Goal: Consume media (video, audio): Consume media (video, audio)

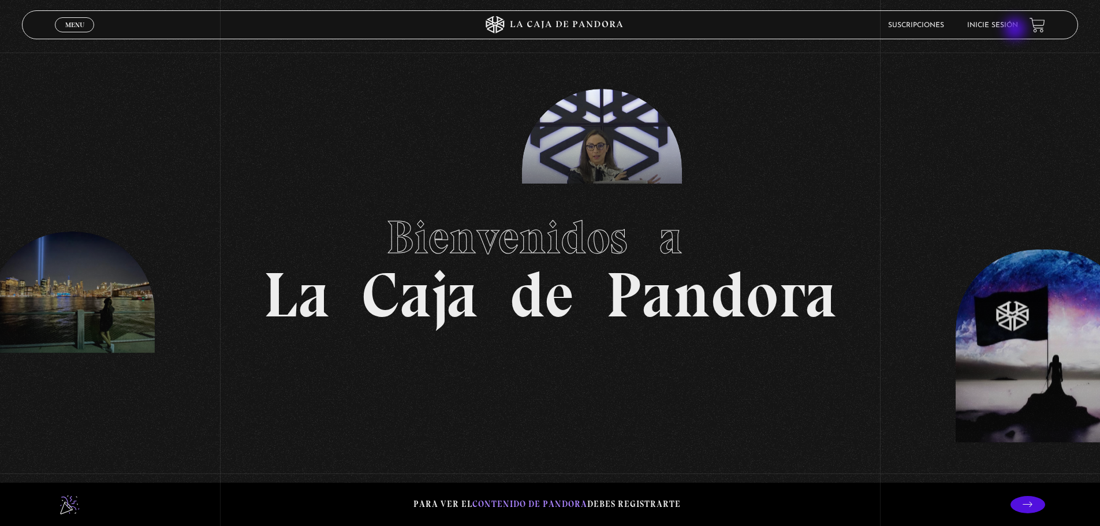
click at [1016, 25] on link "Inicie sesión" at bounding box center [992, 25] width 51 height 7
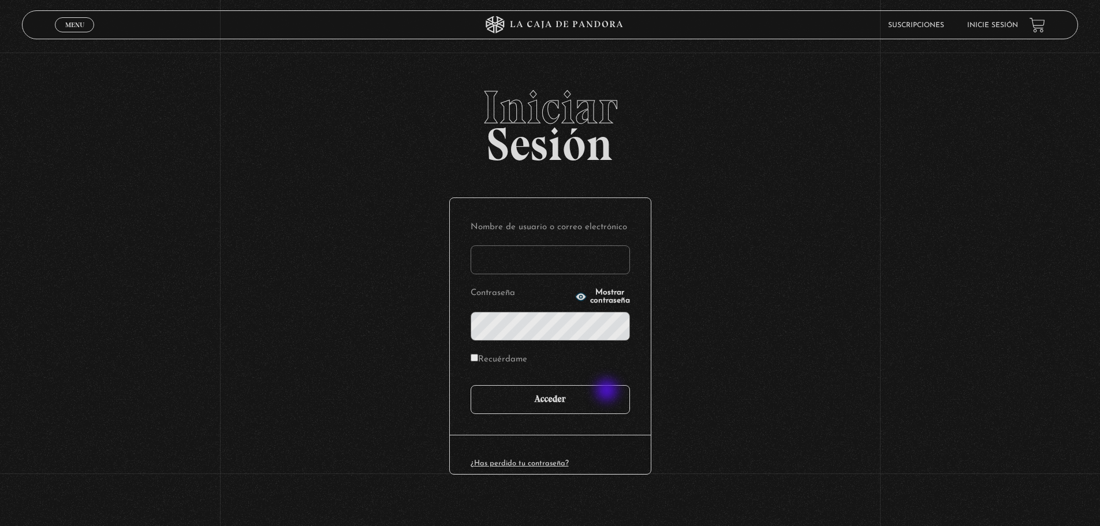
type input "daysjim@gmail.com"
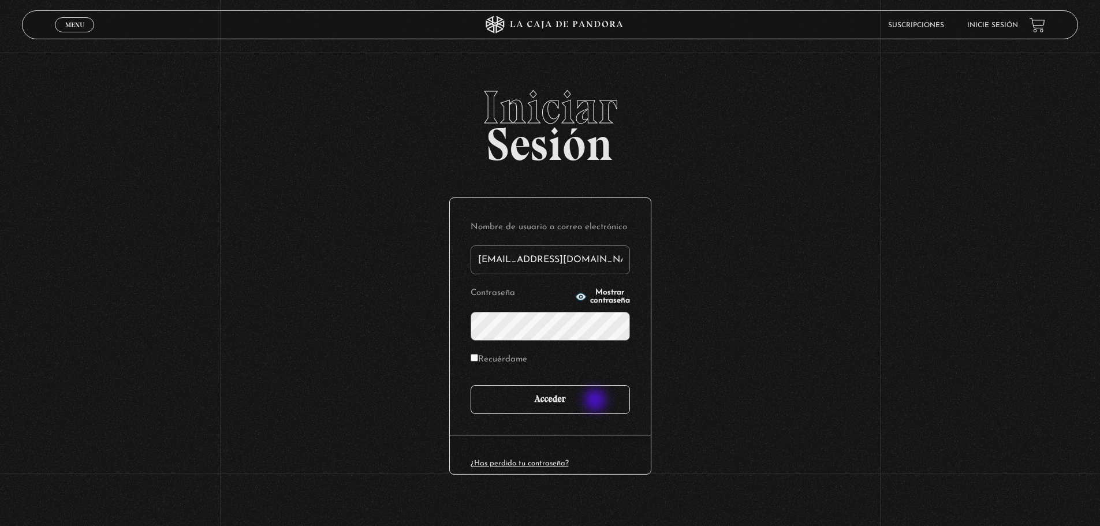
click at [596, 401] on input "Acceder" at bounding box center [549, 399] width 159 height 29
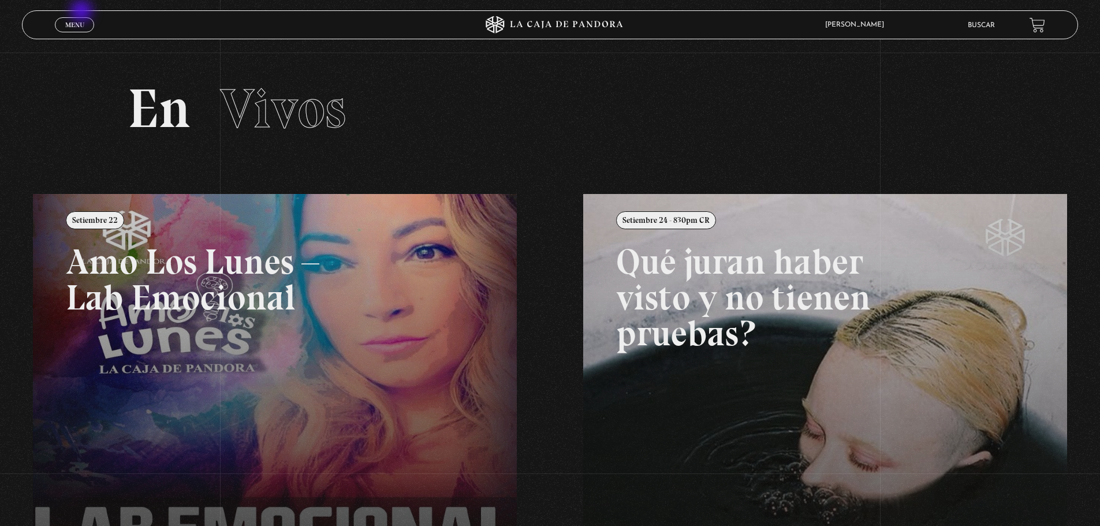
click at [83, 18] on link "Menu Cerrar" at bounding box center [74, 24] width 39 height 15
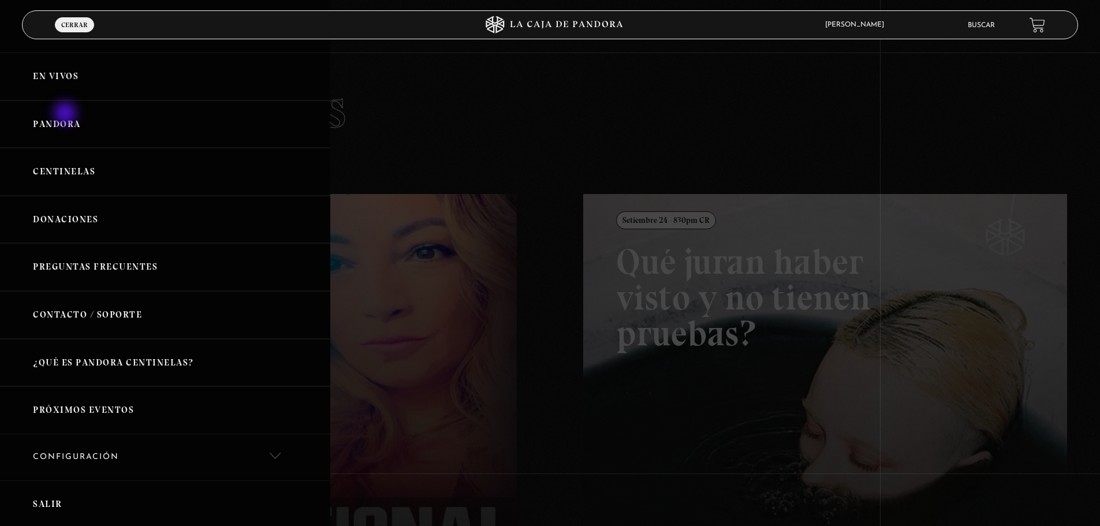
click at [68, 118] on link "Pandora" at bounding box center [165, 124] width 330 height 48
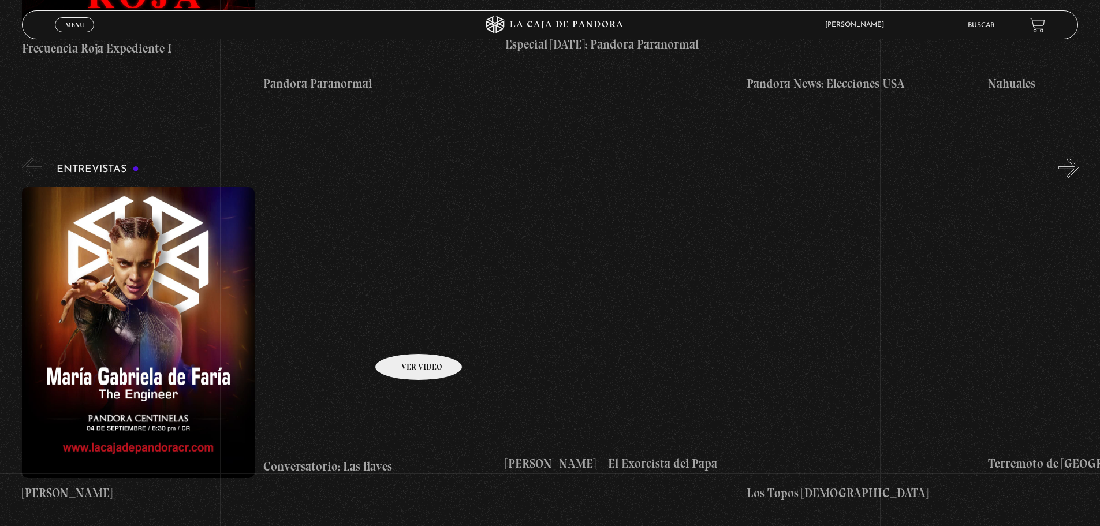
scroll to position [5080, 0]
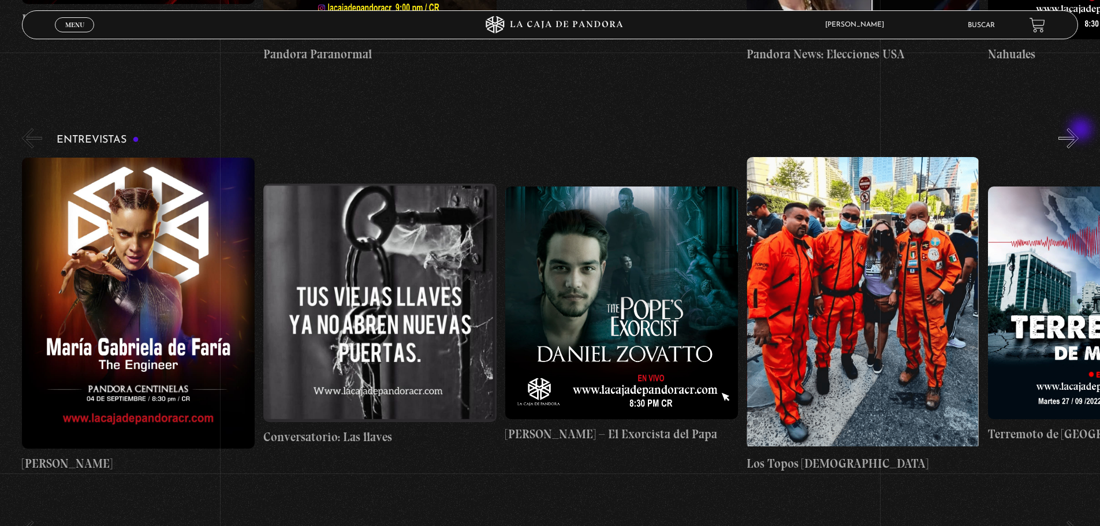
click at [1078, 130] on button "»" at bounding box center [1068, 138] width 20 height 20
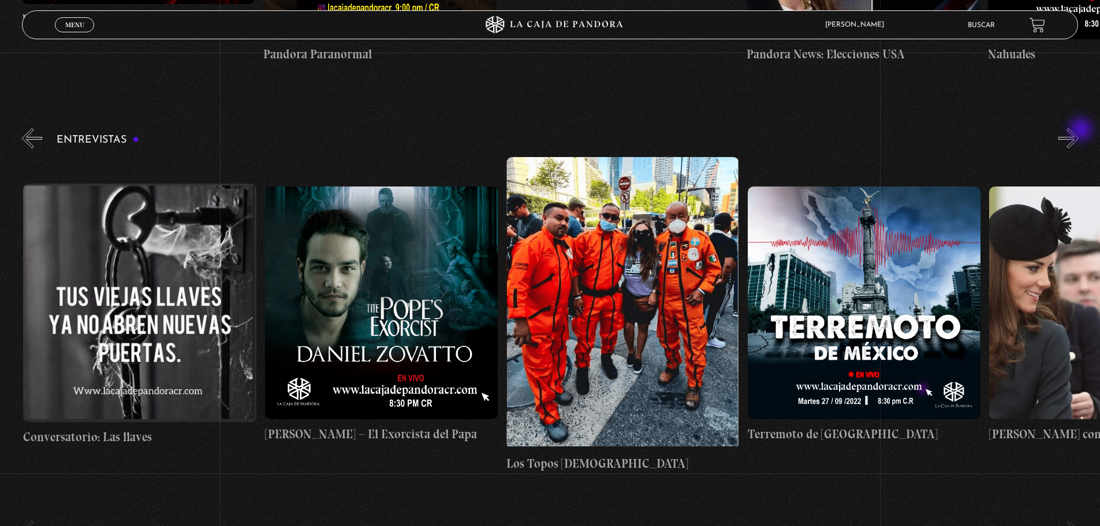
click at [1078, 130] on button "»" at bounding box center [1068, 138] width 20 height 20
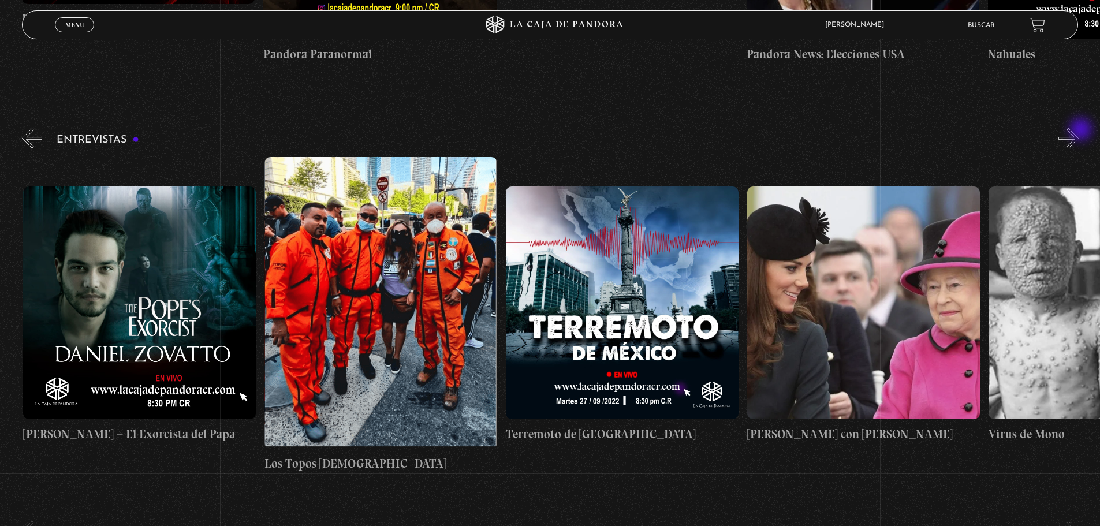
click at [1078, 130] on button "»" at bounding box center [1068, 138] width 20 height 20
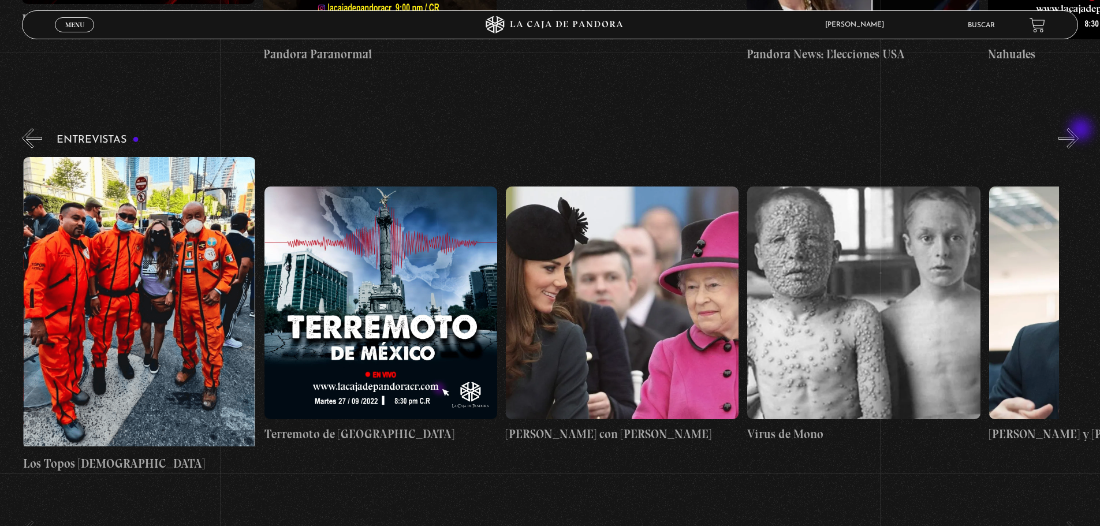
click at [1078, 130] on button "»" at bounding box center [1068, 138] width 20 height 20
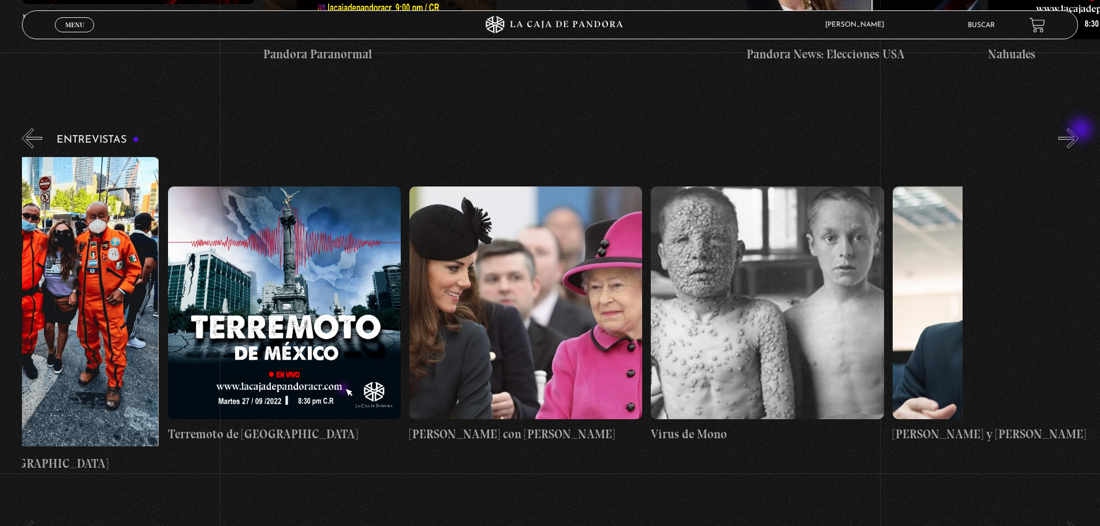
scroll to position [0, 845]
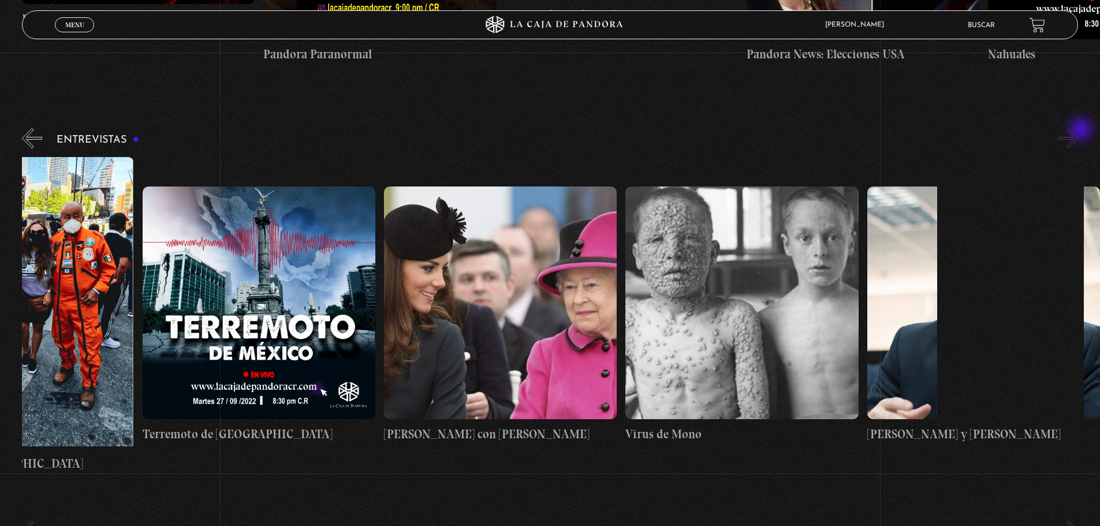
click at [1078, 130] on button "»" at bounding box center [1068, 138] width 20 height 20
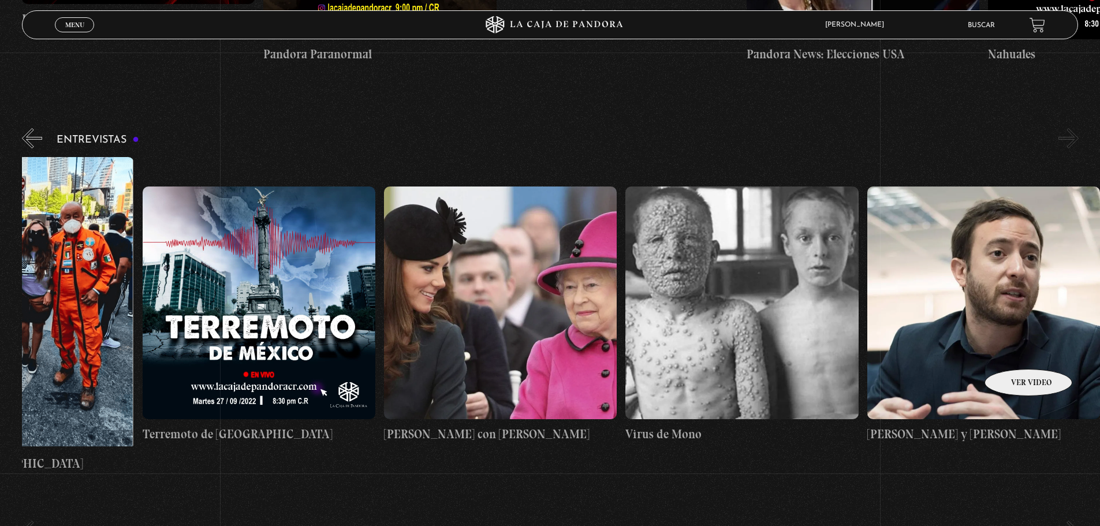
click at [1013, 352] on figure at bounding box center [983, 302] width 233 height 233
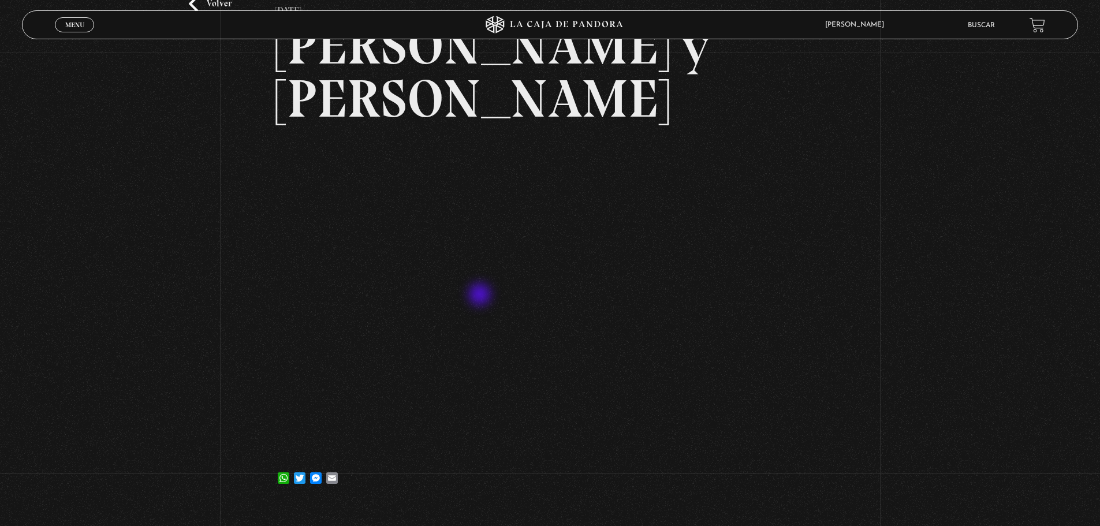
scroll to position [115, 0]
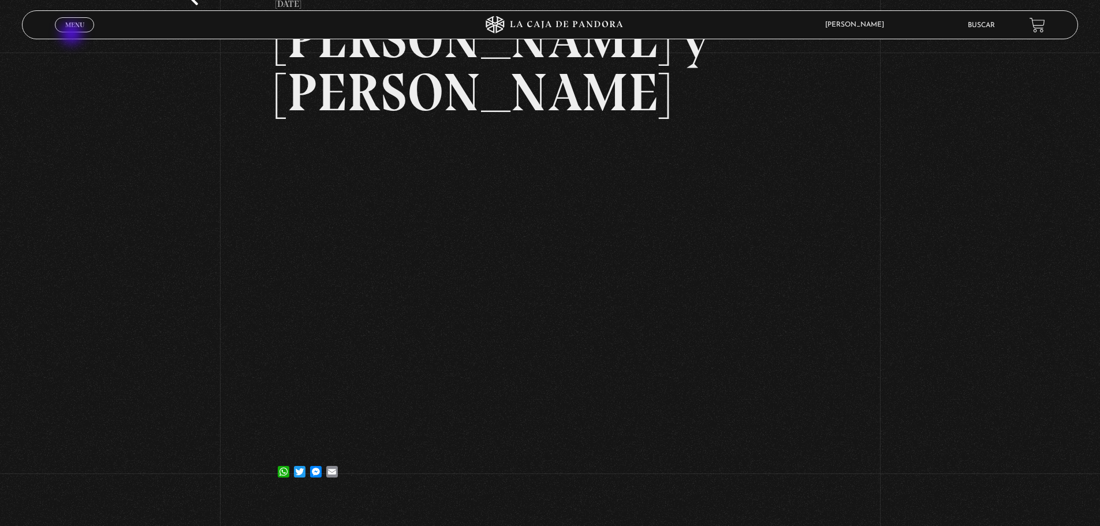
click at [72, 32] on link "Menu Cerrar" at bounding box center [74, 24] width 39 height 15
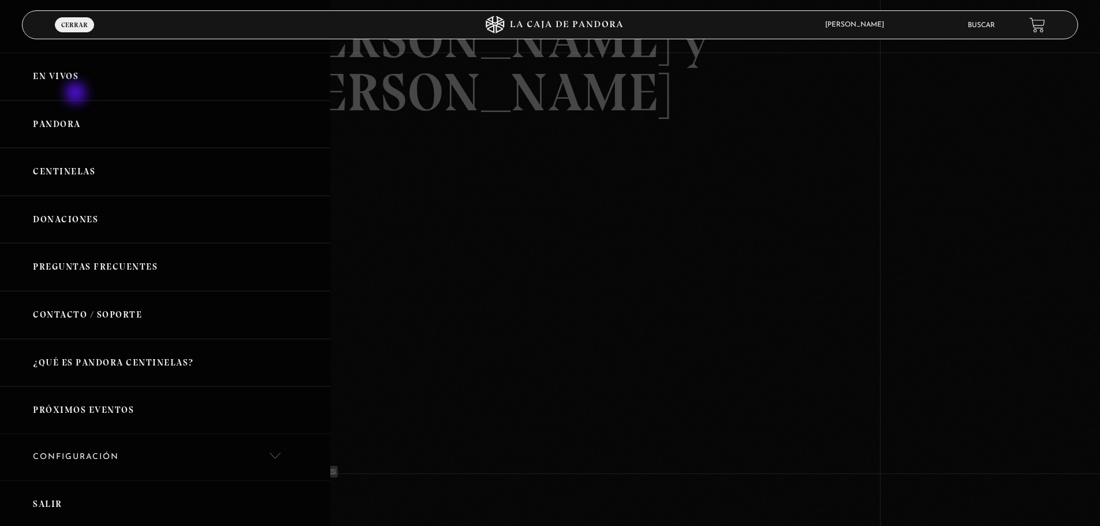
click at [77, 76] on link "En vivos" at bounding box center [165, 77] width 330 height 48
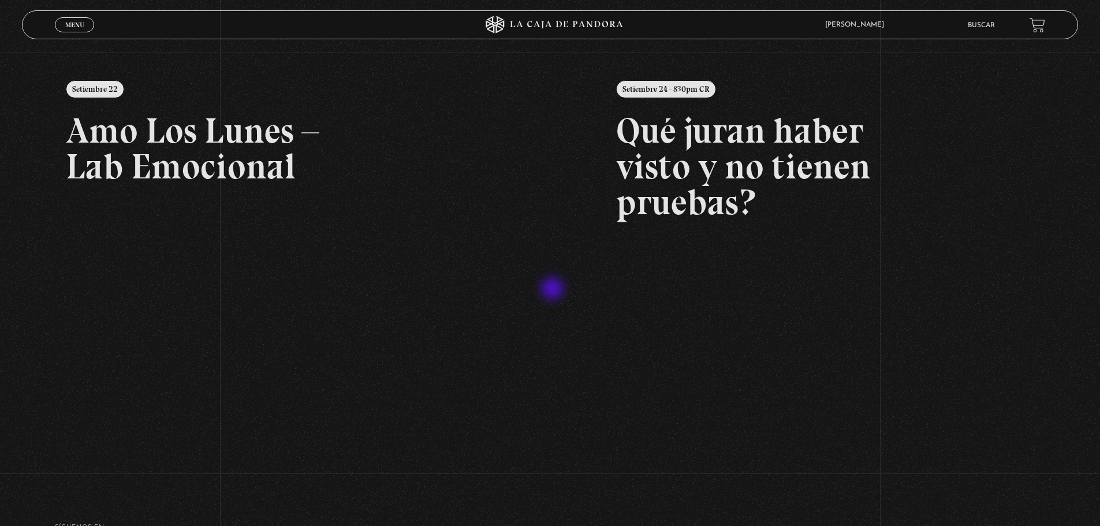
scroll to position [251, 0]
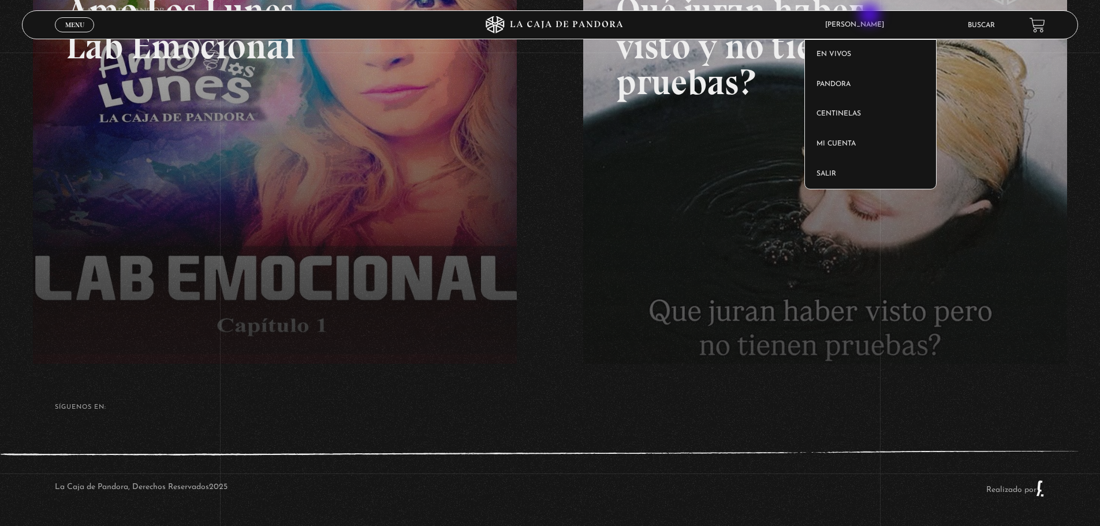
click at [871, 16] on article "[PERSON_NAME] En vivos Pandora Centinelas Mi cuenta Salir" at bounding box center [885, 25] width 132 height 27
click at [847, 149] on link "Mi cuenta" at bounding box center [870, 144] width 131 height 30
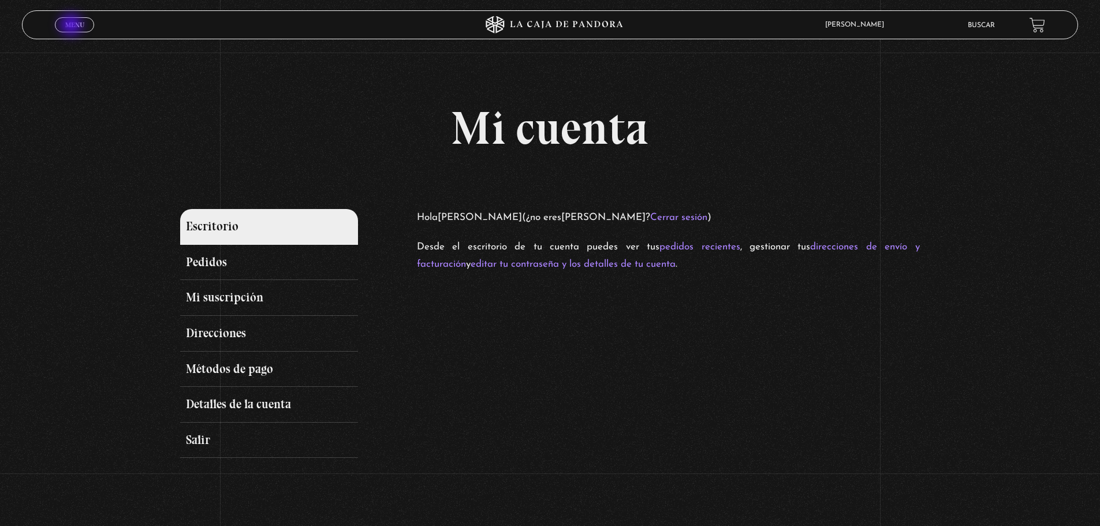
click at [72, 26] on span "Menu" at bounding box center [74, 24] width 19 height 7
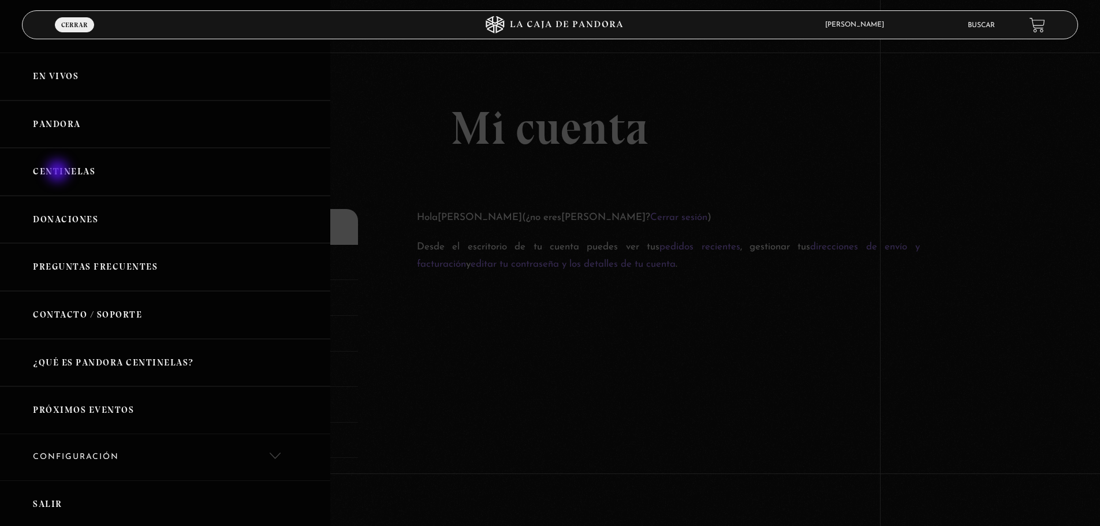
click at [59, 172] on link "Centinelas" at bounding box center [165, 172] width 330 height 48
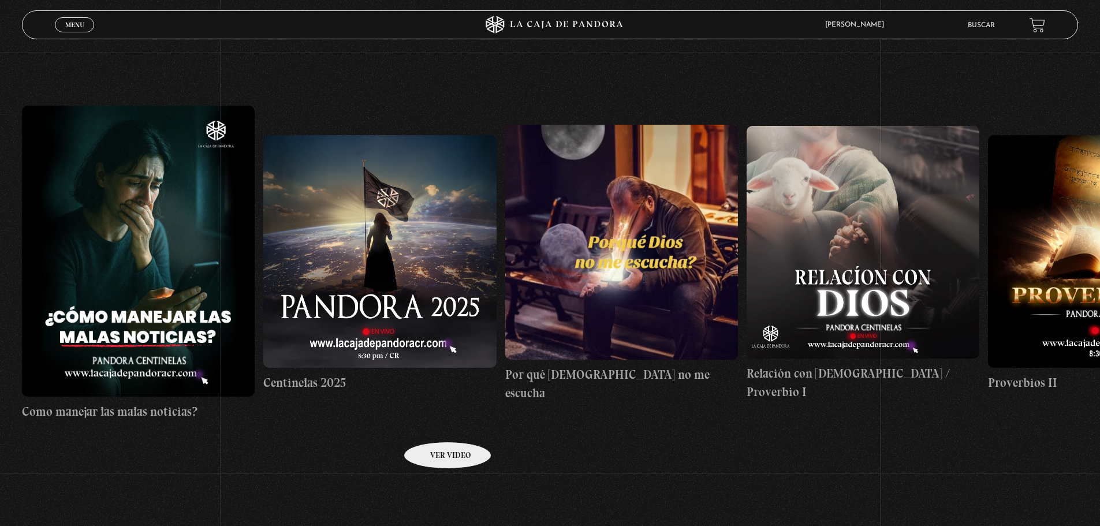
scroll to position [289, 0]
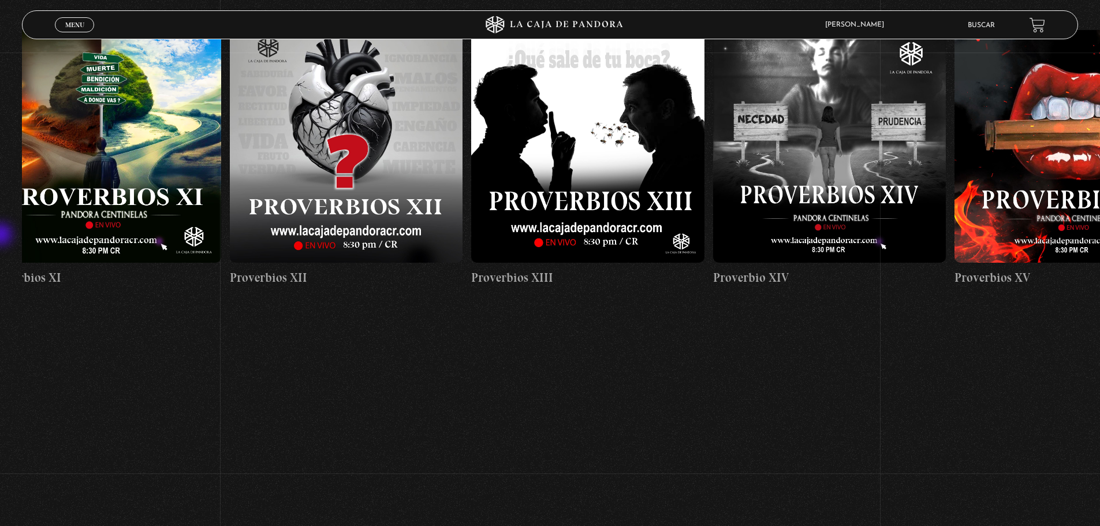
drag, startPoint x: 680, startPoint y: 199, endPoint x: 0, endPoint y: 236, distance: 681.0
click at [0, 236] on section "Centinelas" at bounding box center [550, 171] width 1100 height 532
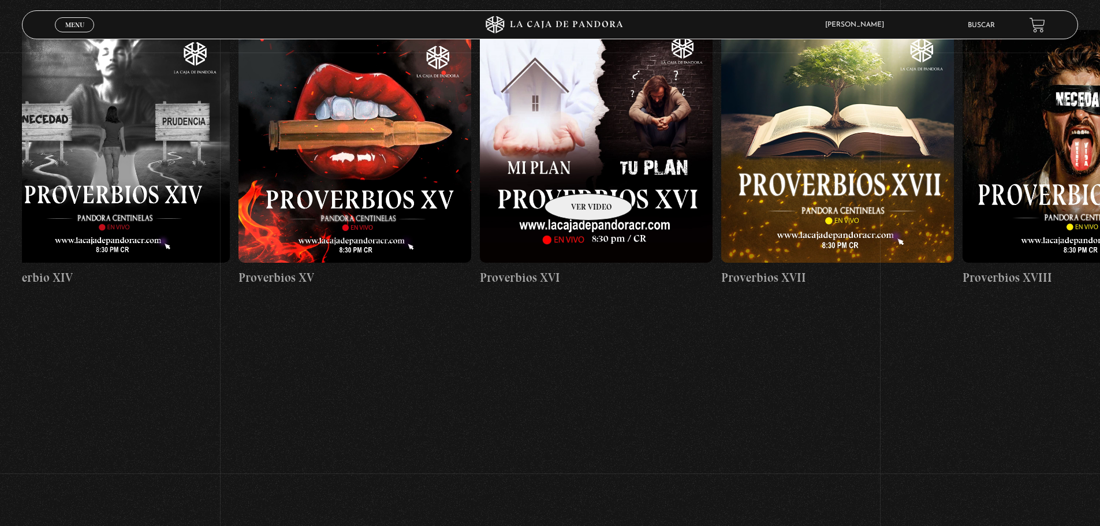
drag, startPoint x: 1063, startPoint y: 169, endPoint x: 388, endPoint y: 175, distance: 675.4
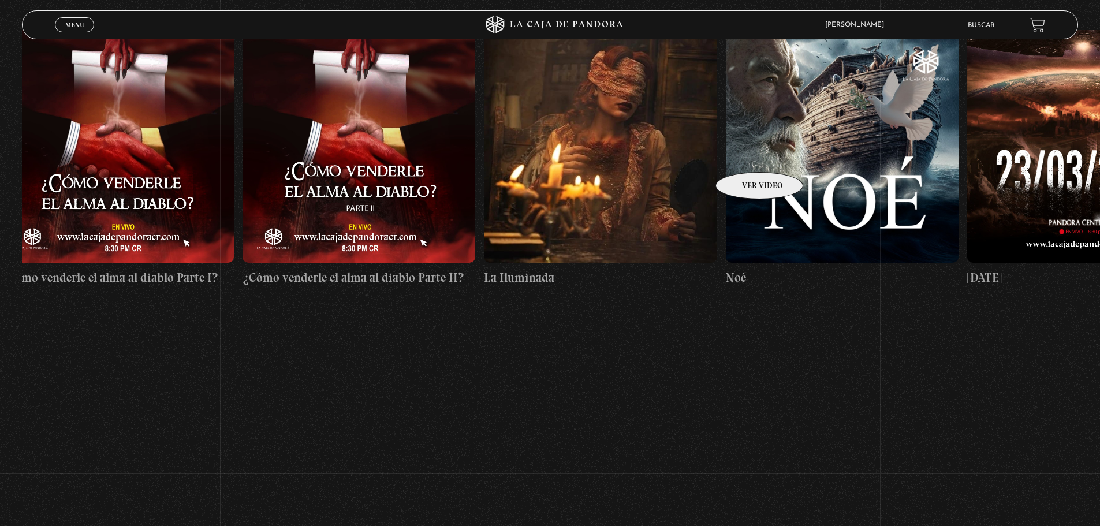
drag, startPoint x: 1010, startPoint y: 150, endPoint x: 241, endPoint y: 153, distance: 769.5
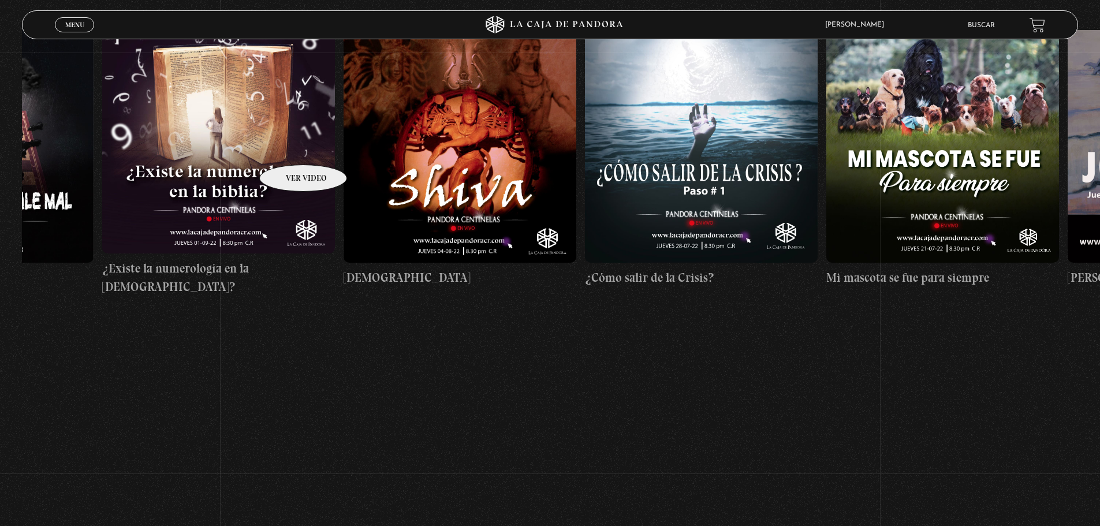
drag, startPoint x: 914, startPoint y: 144, endPoint x: 245, endPoint y: 143, distance: 669.0
click at [243, 147] on div "Como manejar las malas noticias? Centinelas 2025 Por qué Dios no me escucha Rel…" at bounding box center [463, 158] width 28246 height 443
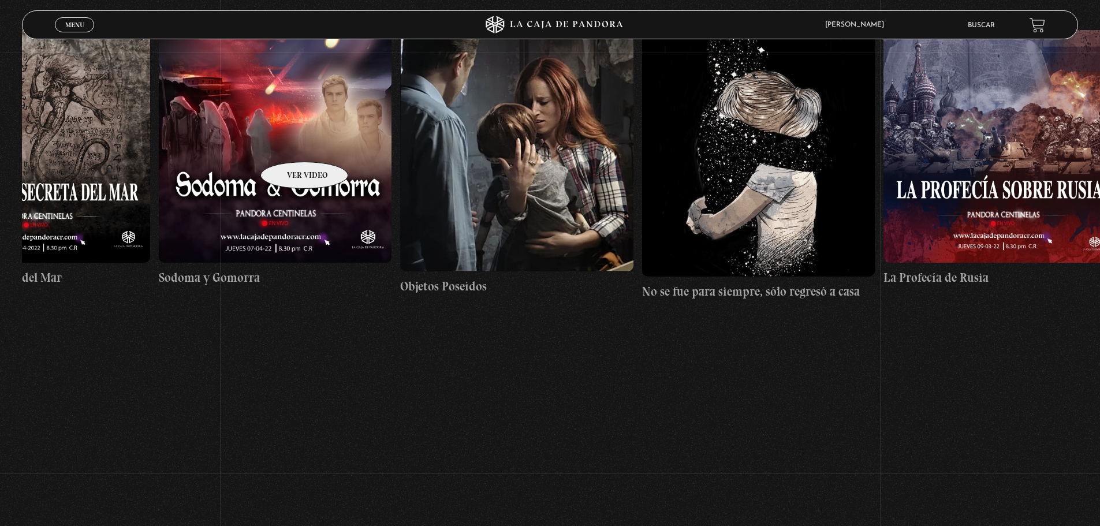
scroll to position [0, 16567]
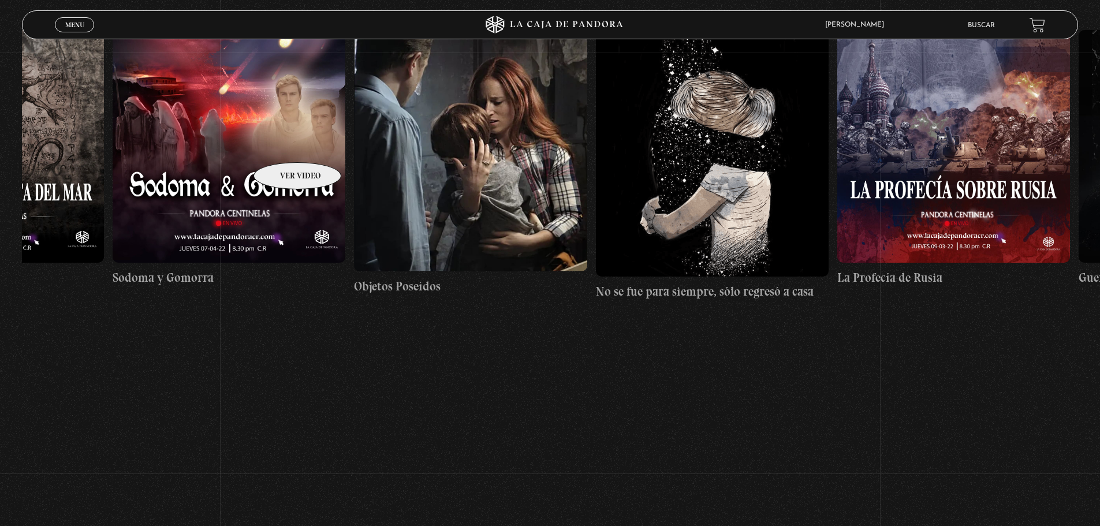
drag, startPoint x: 855, startPoint y: 133, endPoint x: 282, endPoint y: 145, distance: 573.3
click at [694, 136] on figure at bounding box center [712, 146] width 233 height 260
